Goal: Task Accomplishment & Management: Manage account settings

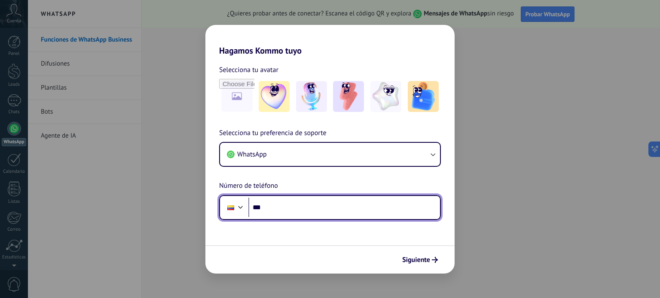
click at [387, 213] on input "***" at bounding box center [344, 208] width 192 height 20
type input "**********"
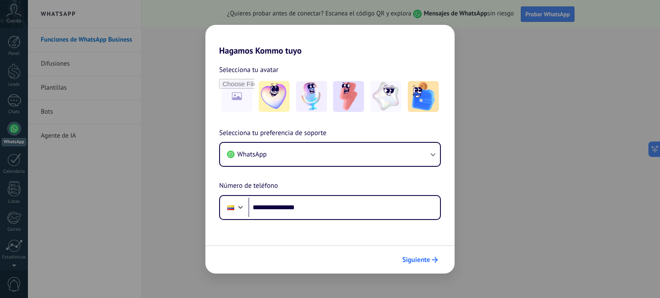
click at [423, 254] on button "Siguiente" at bounding box center [419, 260] width 43 height 15
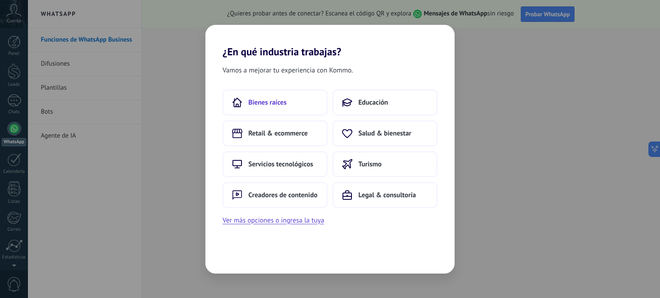
click at [295, 94] on button "Bienes raíces" at bounding box center [274, 103] width 105 height 26
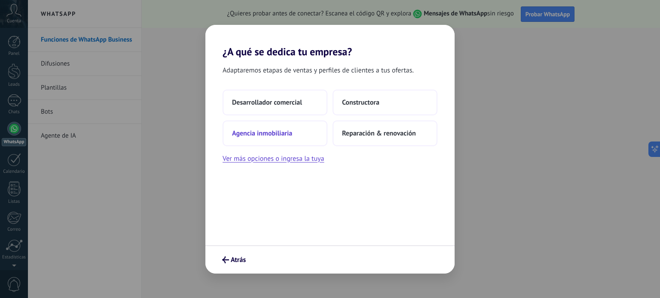
click at [276, 135] on span "Agencia inmobiliaria" at bounding box center [262, 133] width 60 height 9
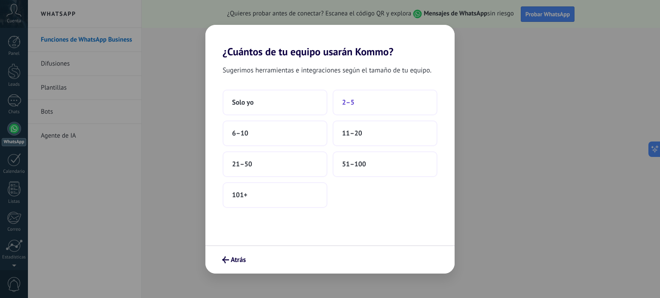
click at [366, 111] on button "2–5" at bounding box center [384, 103] width 105 height 26
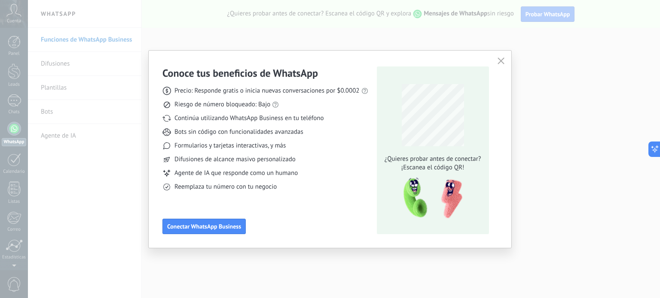
click at [502, 61] on icon "button" at bounding box center [500, 61] width 7 height 7
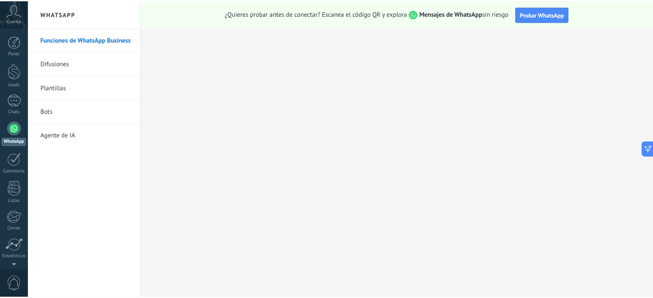
scroll to position [58, 0]
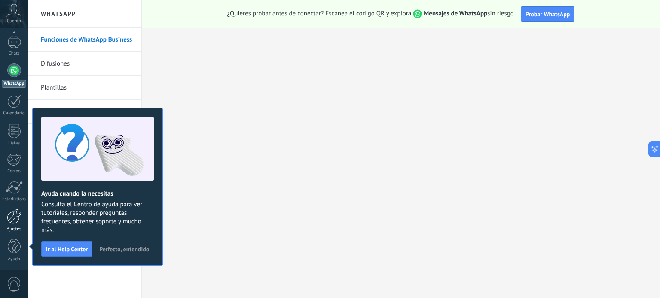
click at [11, 225] on link "Ajustes" at bounding box center [14, 220] width 28 height 23
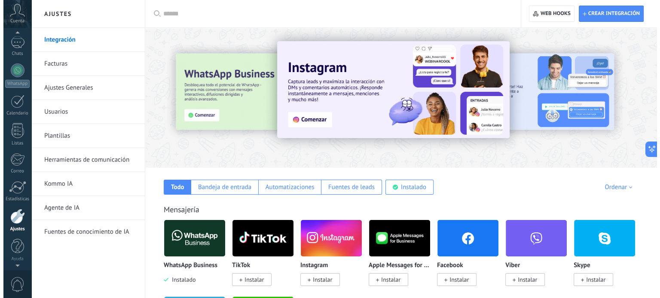
scroll to position [52, 0]
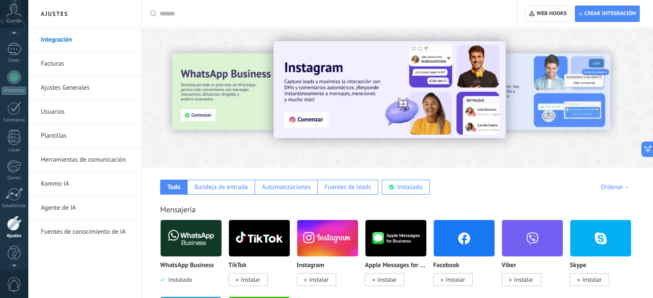
click at [10, 20] on span "Cuenta" at bounding box center [14, 21] width 14 height 6
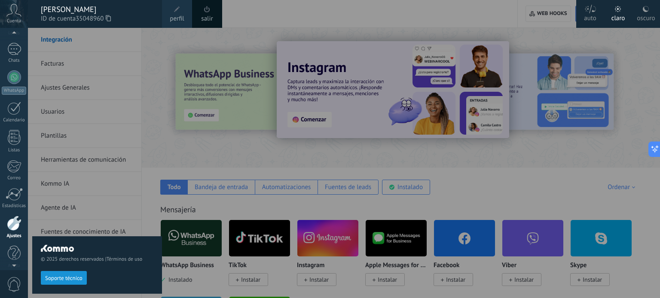
click at [110, 17] on icon at bounding box center [108, 18] width 5 height 6
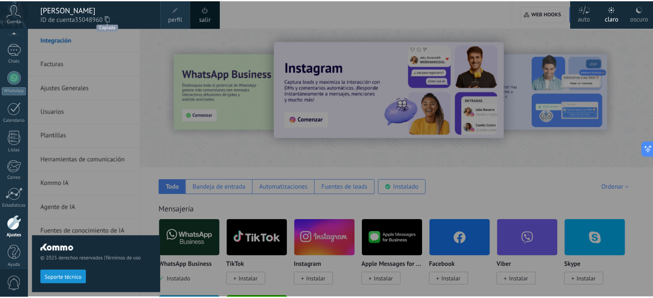
scroll to position [58, 0]
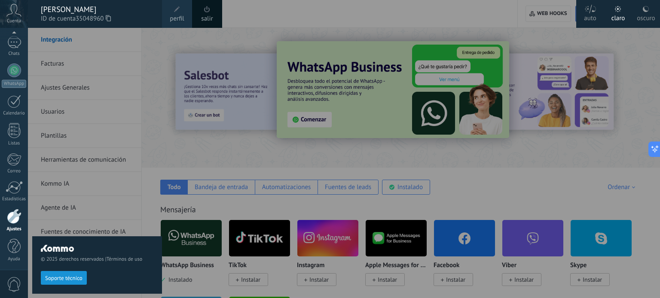
click at [440, 22] on div at bounding box center [358, 149] width 660 height 298
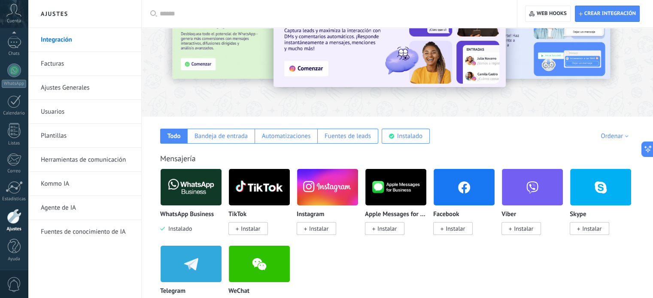
scroll to position [0, 0]
